Goal: Transaction & Acquisition: Download file/media

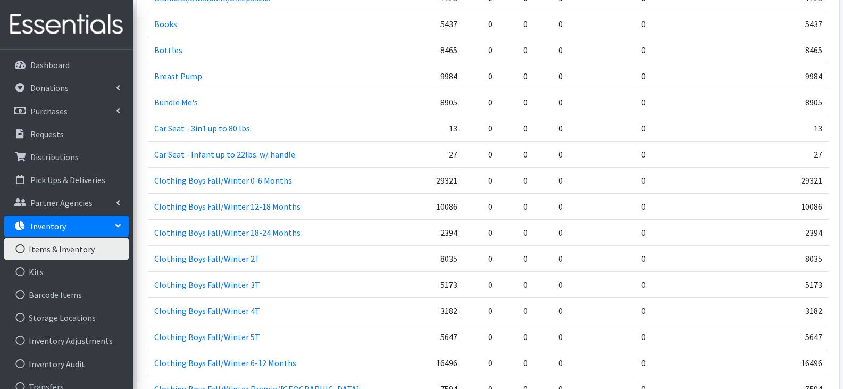
scroll to position [532, 0]
click at [46, 156] on p "Distributions" at bounding box center [54, 157] width 48 height 11
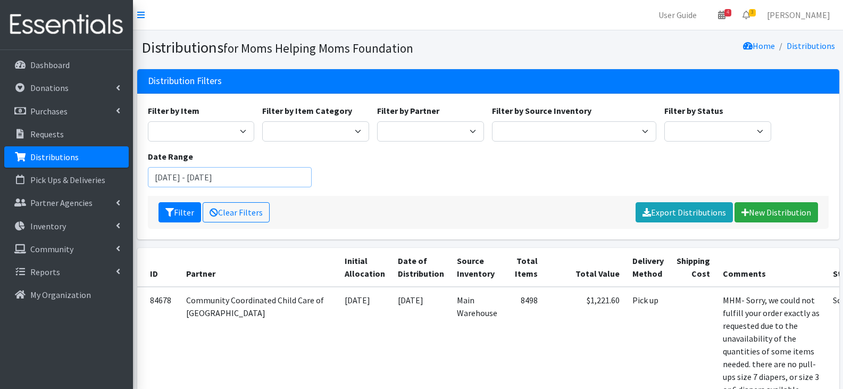
click at [212, 180] on input "August 15, 2025 - November 15, 2025" at bounding box center [230, 177] width 164 height 20
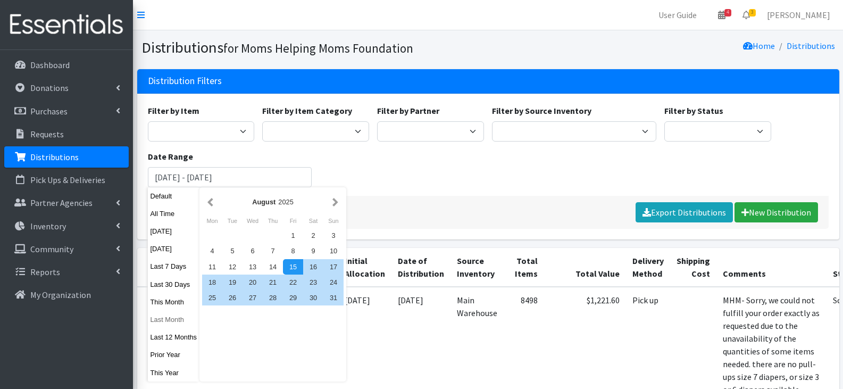
click at [168, 321] on button "Last Month" at bounding box center [174, 319] width 52 height 15
type input "September 1, 2025 - September 30, 2025"
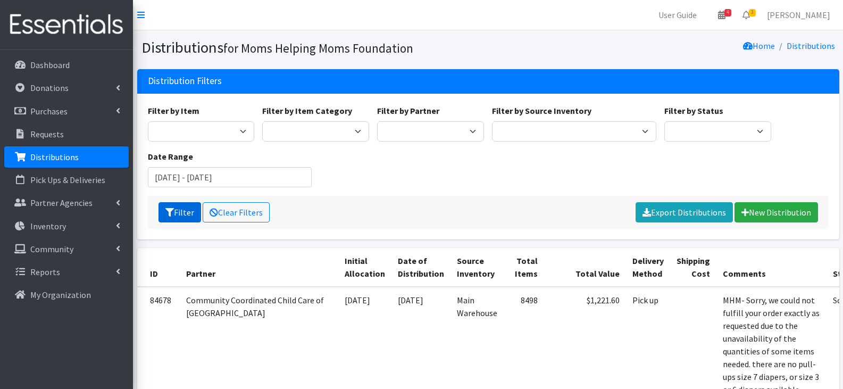
click at [179, 215] on button "Filter" at bounding box center [180, 212] width 43 height 20
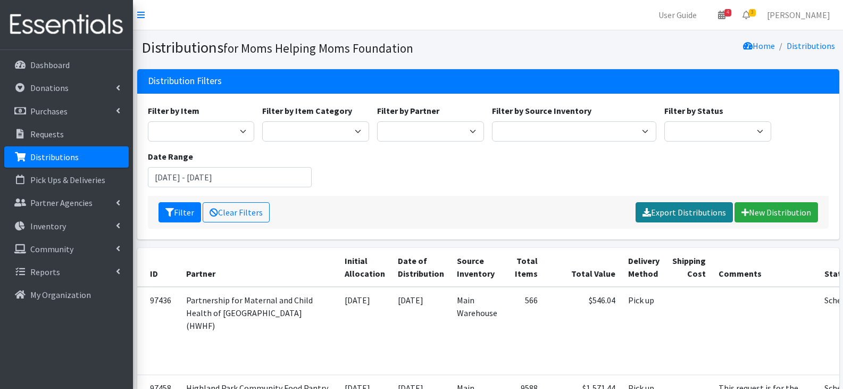
click at [682, 212] on link "Export Distributions" at bounding box center [684, 212] width 97 height 20
click at [691, 213] on link "Please wait..." at bounding box center [703, 212] width 61 height 20
click at [663, 209] on link "Export Distributions" at bounding box center [684, 212] width 97 height 20
